Goal: Task Accomplishment & Management: Manage account settings

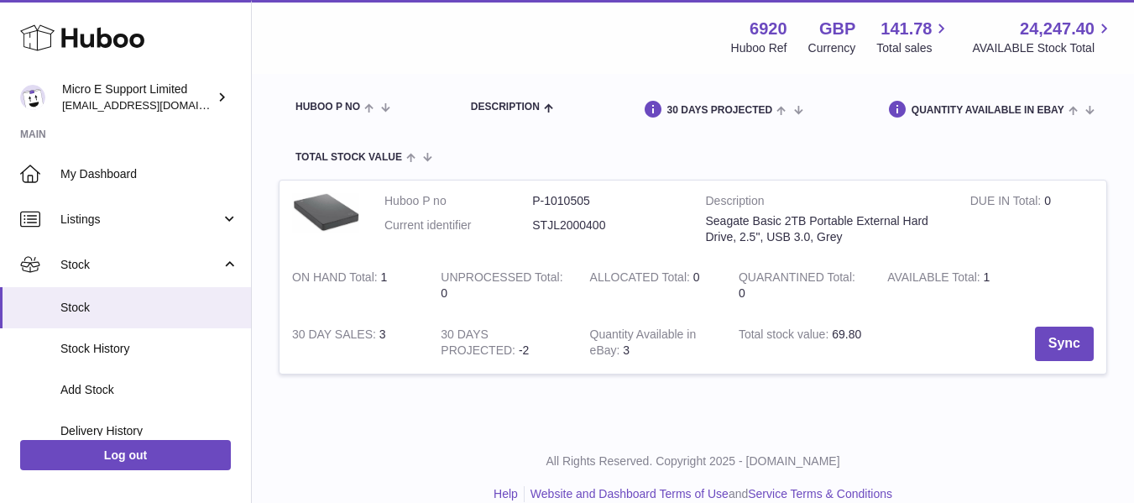
click at [415, 415] on div "My Huboo - Inventory report Stock with Huboo Download Inventory Report ******* …" at bounding box center [693, 168] width 882 height 520
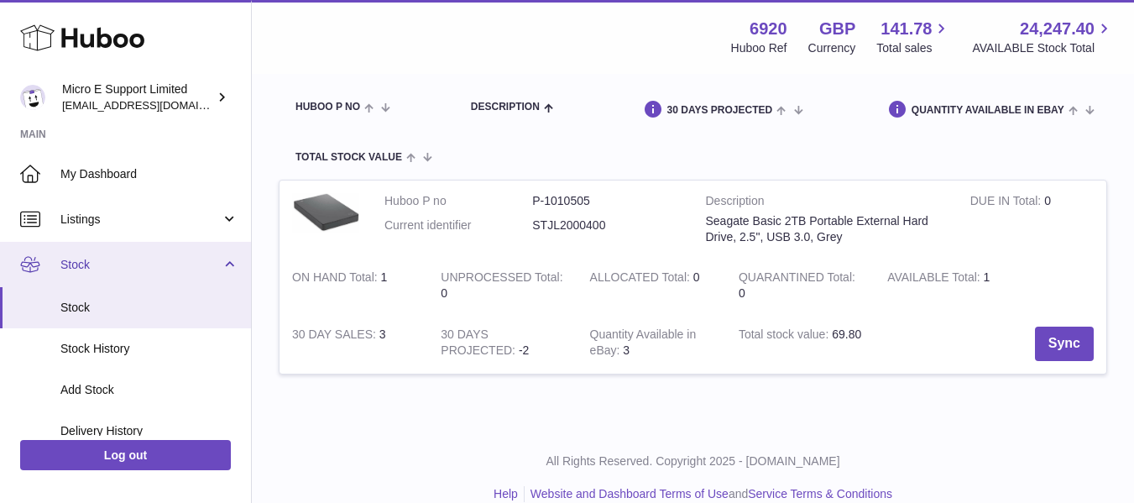
click at [235, 265] on link "Stock" at bounding box center [125, 264] width 251 height 45
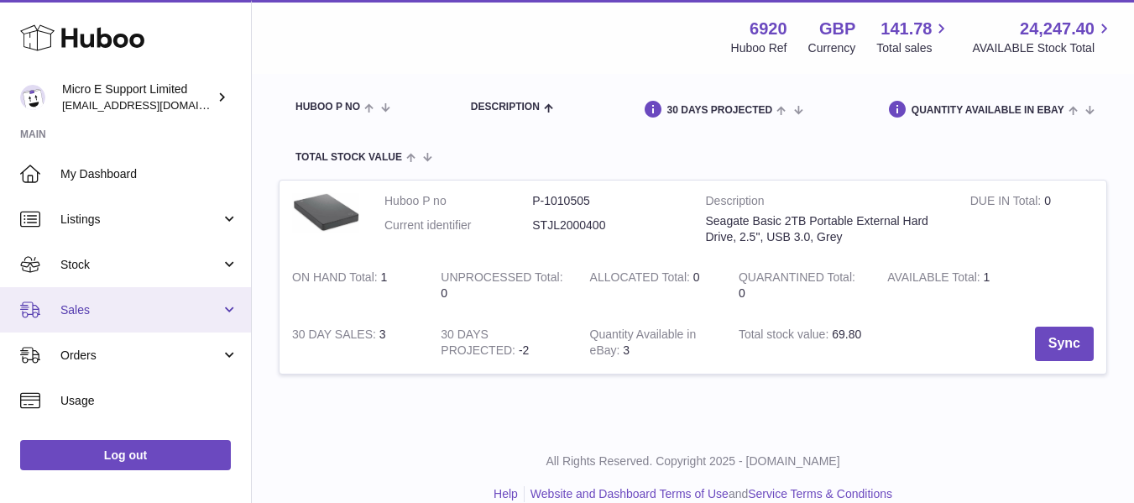
click at [196, 310] on span "Sales" at bounding box center [140, 310] width 160 height 16
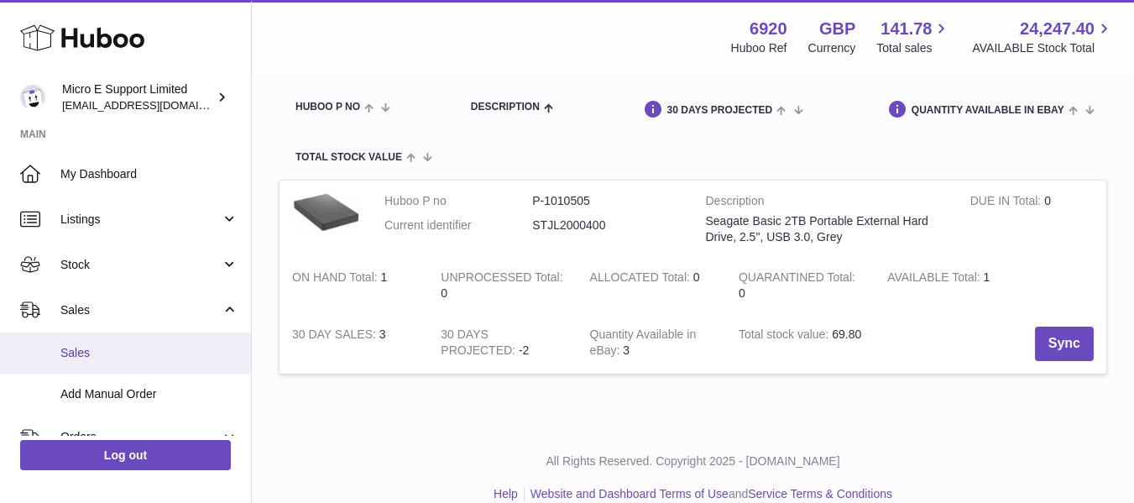
click at [87, 345] on span "Sales" at bounding box center [149, 353] width 178 height 16
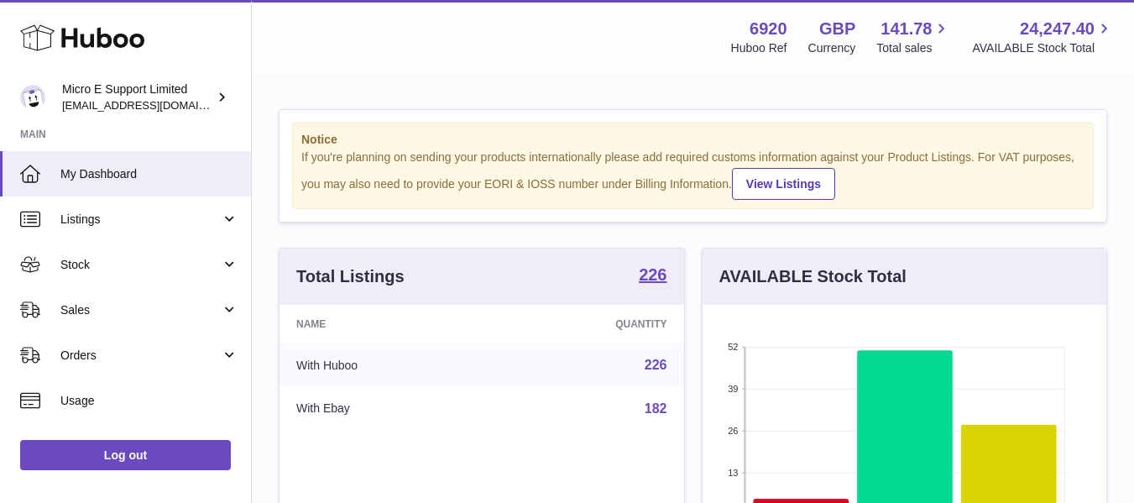
scroll to position [262, 404]
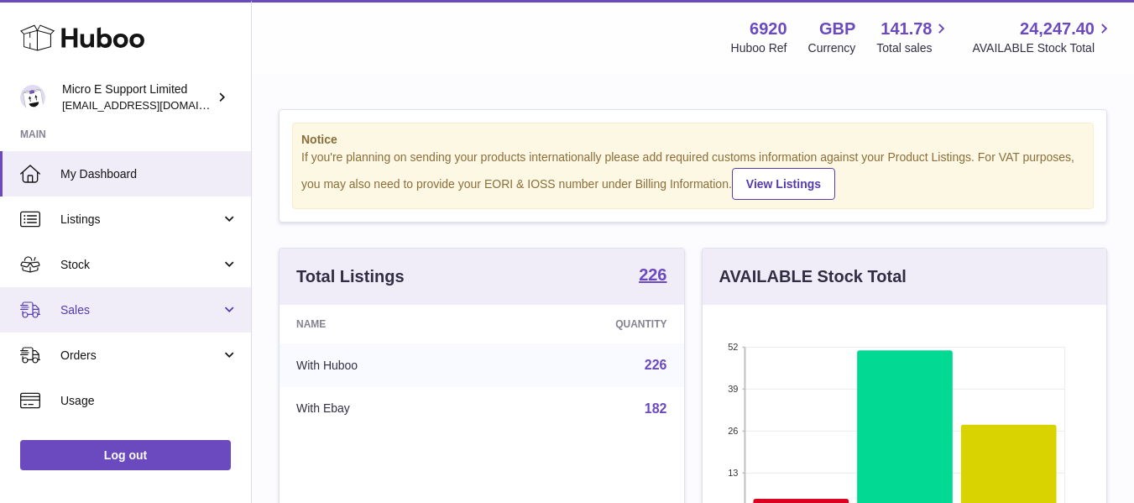
click at [190, 317] on span "Sales" at bounding box center [140, 310] width 160 height 16
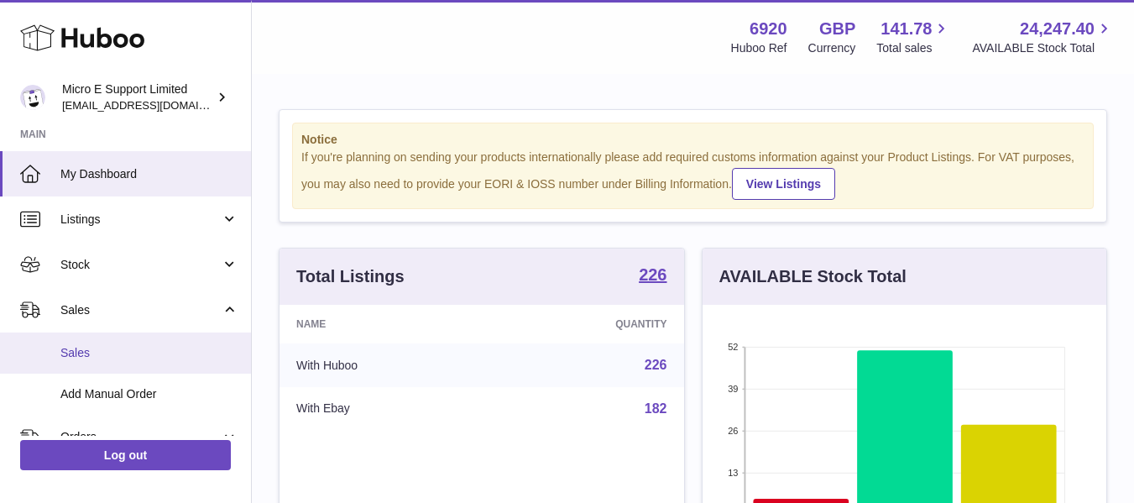
click at [100, 358] on span "Sales" at bounding box center [149, 353] width 178 height 16
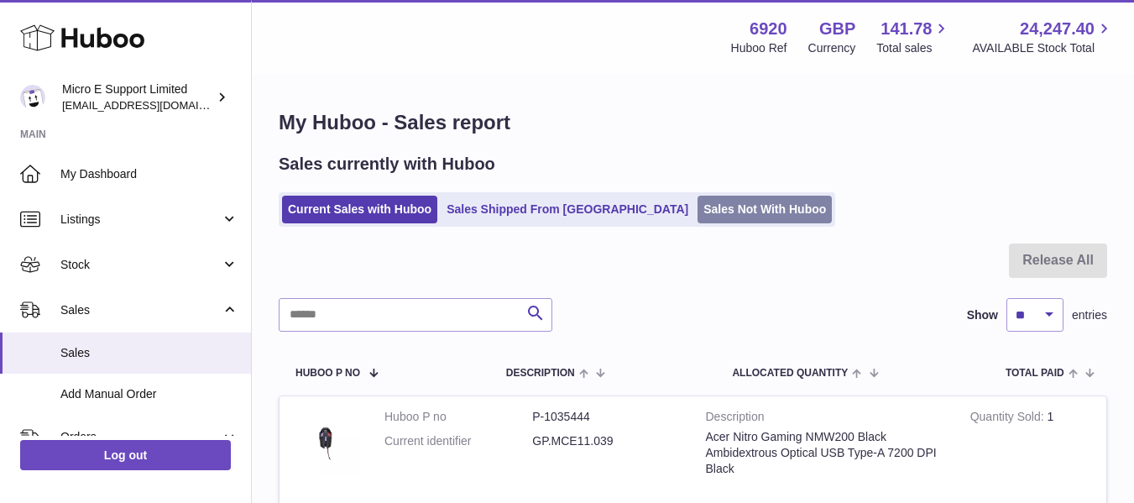
click at [697, 219] on link "Sales Not With Huboo" at bounding box center [764, 210] width 134 height 28
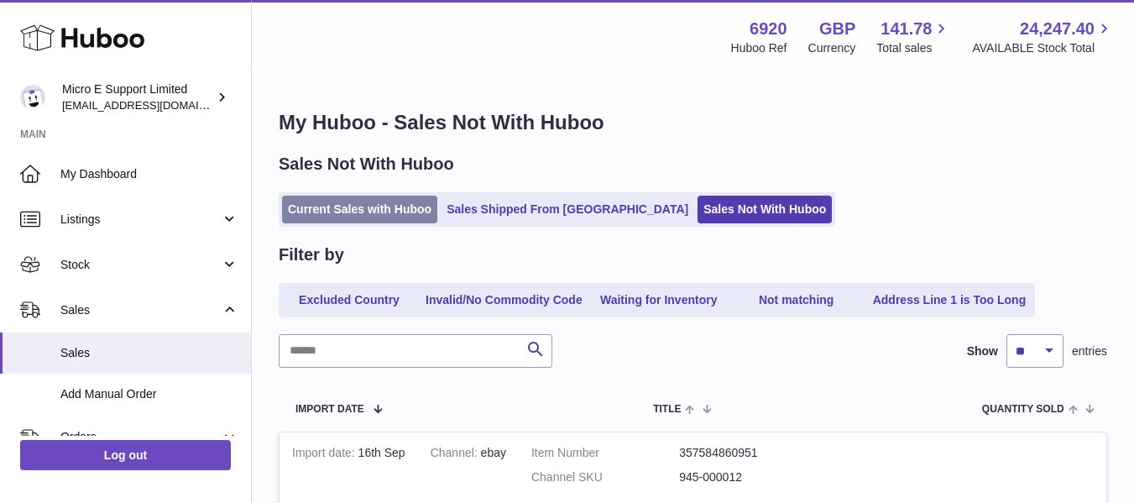
click at [329, 213] on link "Current Sales with Huboo" at bounding box center [359, 210] width 155 height 28
